Goal: Information Seeking & Learning: Check status

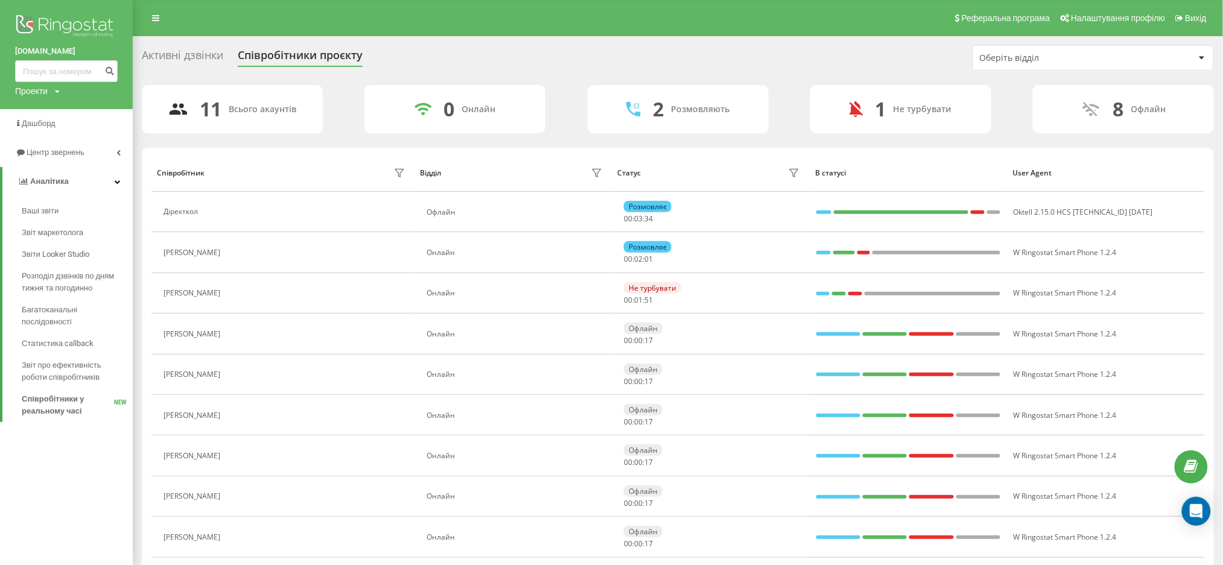
click at [450, 66] on div "Активні дзвінки Співробітники проєкту Оберіть відділ" at bounding box center [678, 57] width 1072 height 25
click at [56, 130] on span "Дашборд" at bounding box center [36, 124] width 42 height 12
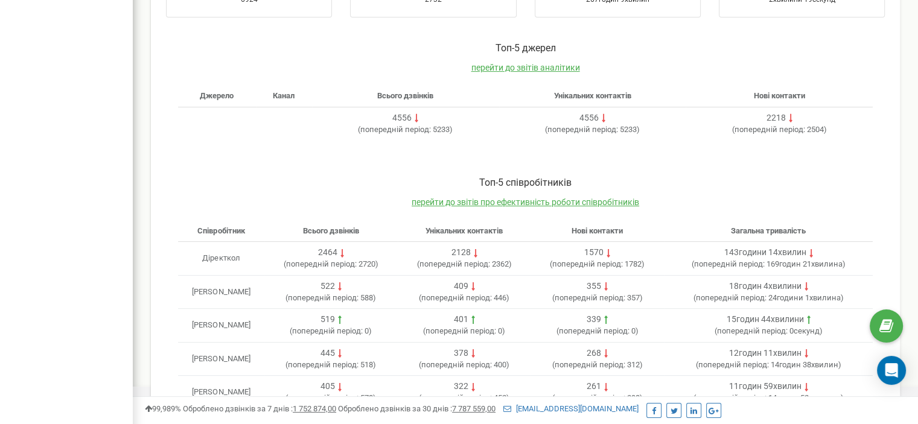
scroll to position [371, 0]
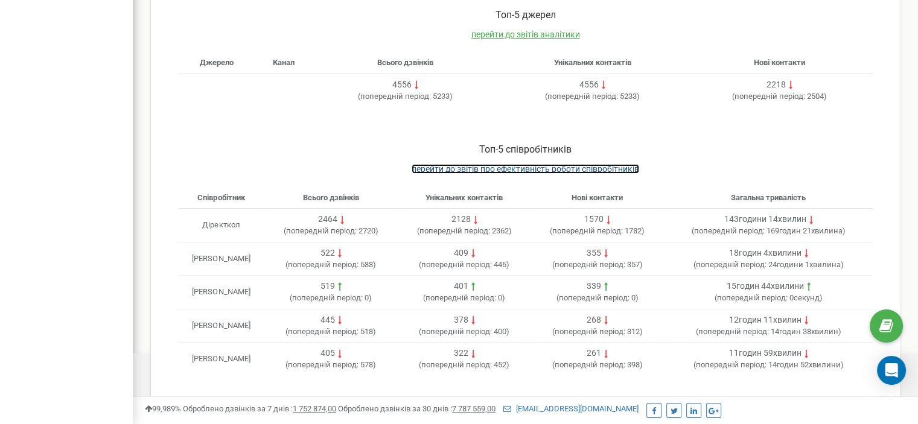
click at [481, 167] on span "перейти до звітів про ефективність роботи співробітників" at bounding box center [526, 169] width 228 height 10
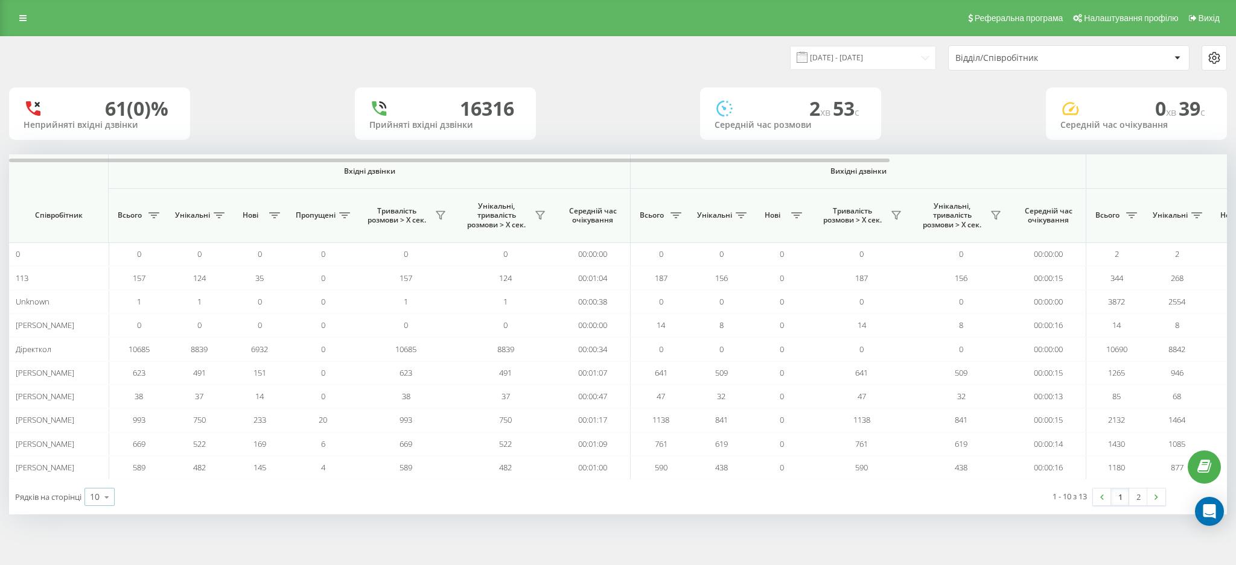
click at [101, 499] on icon at bounding box center [107, 498] width 18 height 24
click at [97, 450] on span "25" at bounding box center [95, 444] width 10 height 11
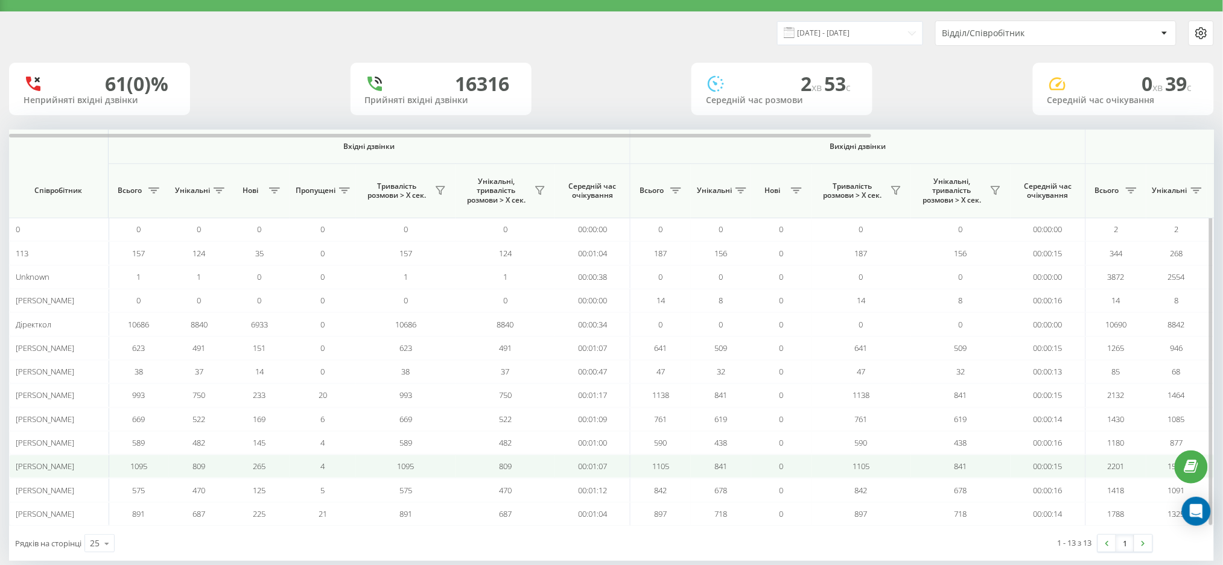
scroll to position [45, 0]
